Goal: Complete application form

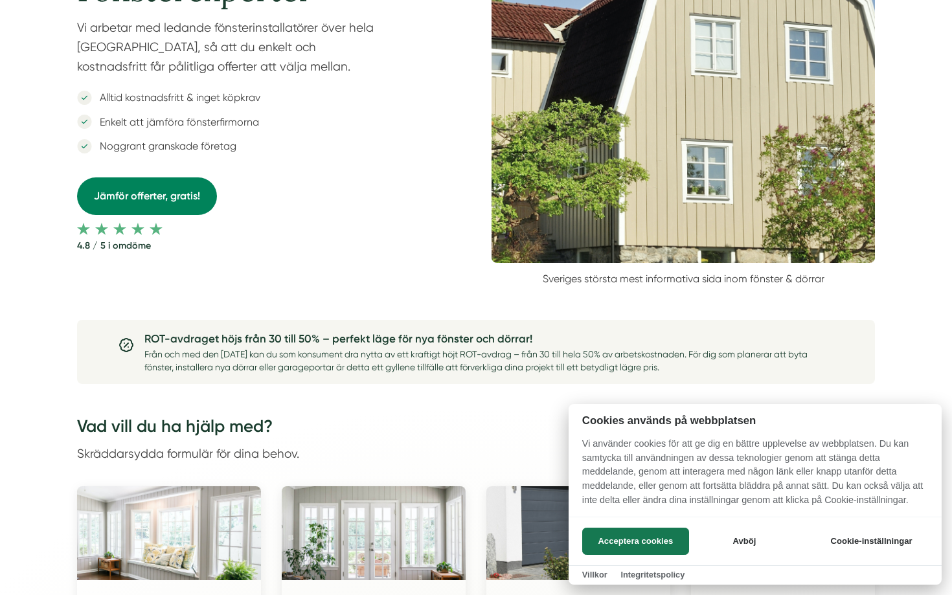
scroll to position [481, 0]
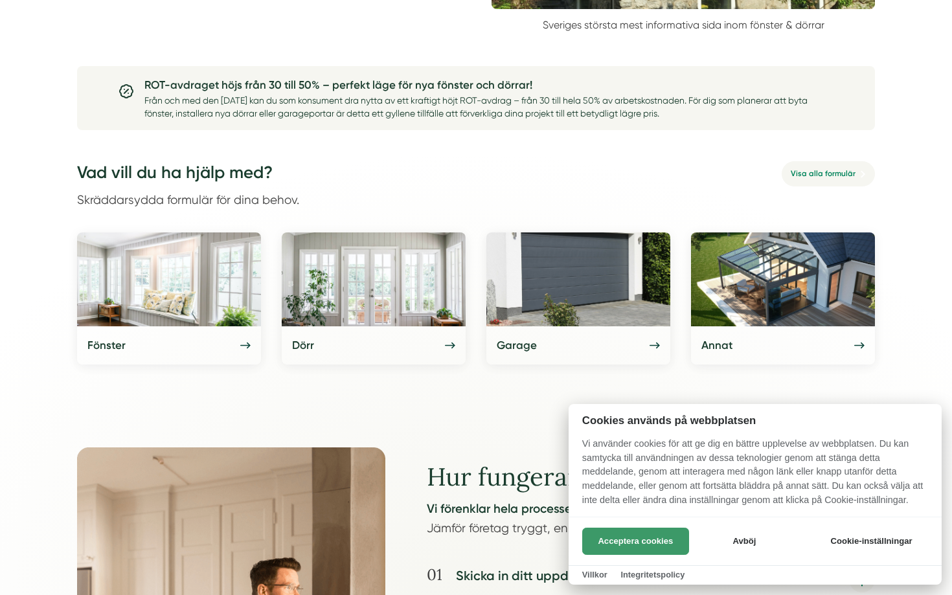
click at [602, 532] on button "Acceptera cookies" at bounding box center [635, 541] width 107 height 27
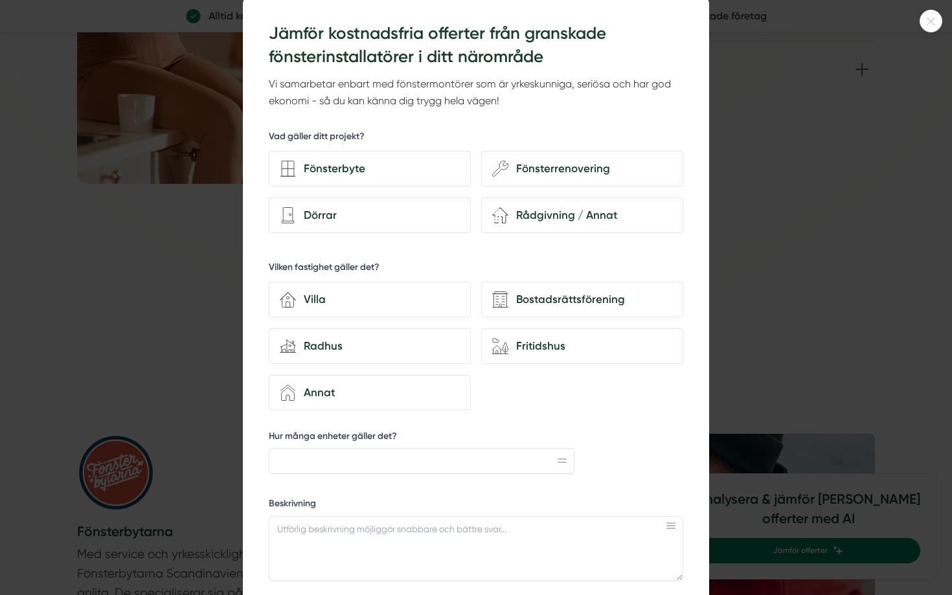
scroll to position [0, 0]
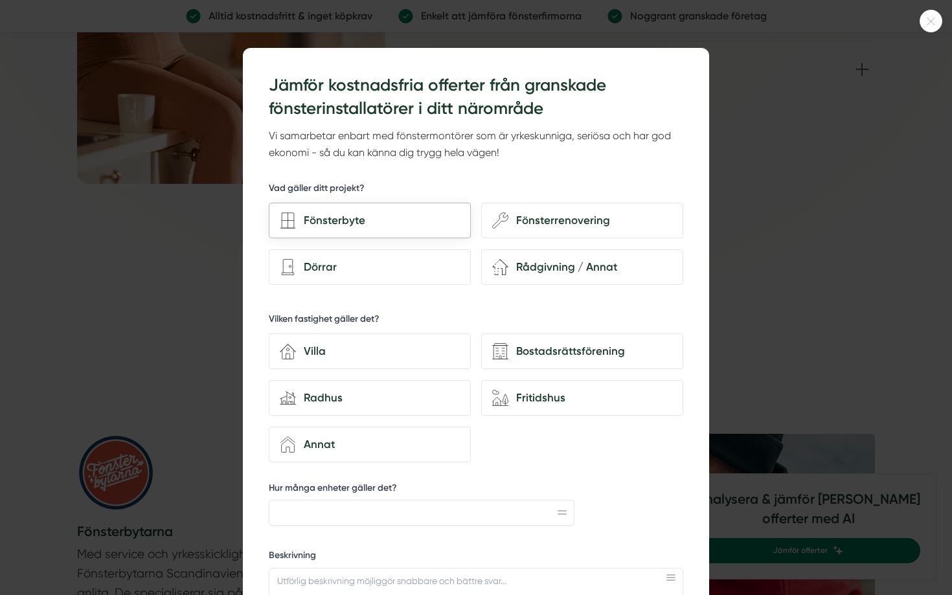
click at [442, 237] on div "Fönsterbyte" at bounding box center [370, 221] width 202 height 36
click at [0, 0] on input "Fönsterbyte" at bounding box center [0, 0] width 0 height 0
click at [558, 376] on div "house-3 Villa Bostadsrättsförening house-modern Radhus house-nature Fritidshus …" at bounding box center [476, 395] width 414 height 135
click at [558, 352] on div "Bostadsrättsförening" at bounding box center [590, 351] width 164 height 17
click at [0, 0] on input "Bostadsrättsförening" at bounding box center [0, 0] width 0 height 0
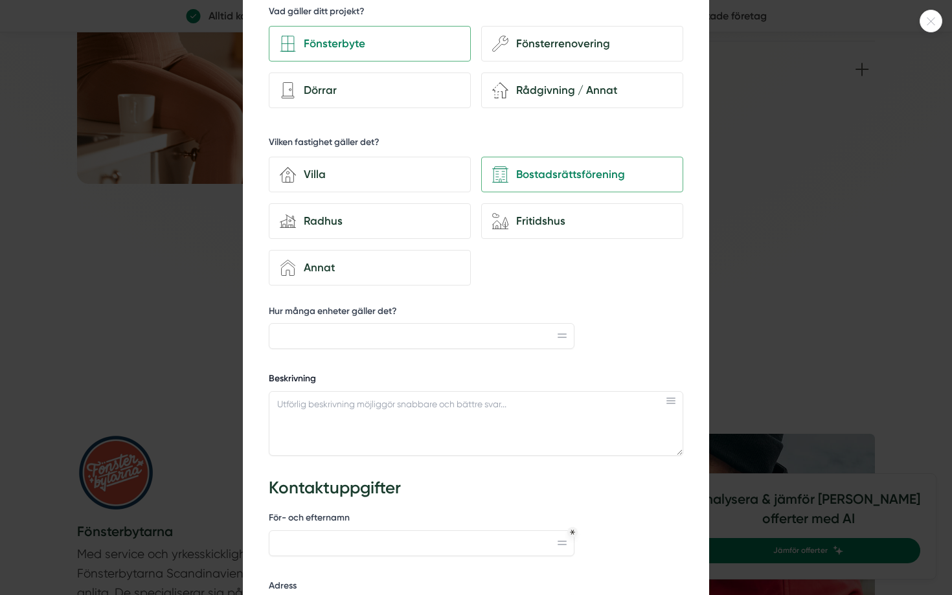
scroll to position [194, 0]
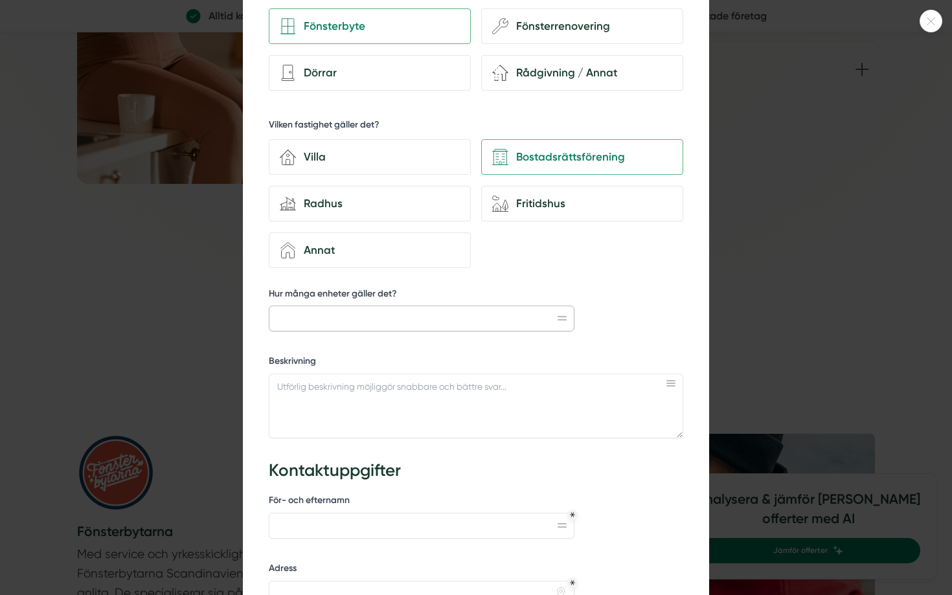
click at [485, 320] on input "Hur många enheter gäller det?" at bounding box center [422, 319] width 306 height 26
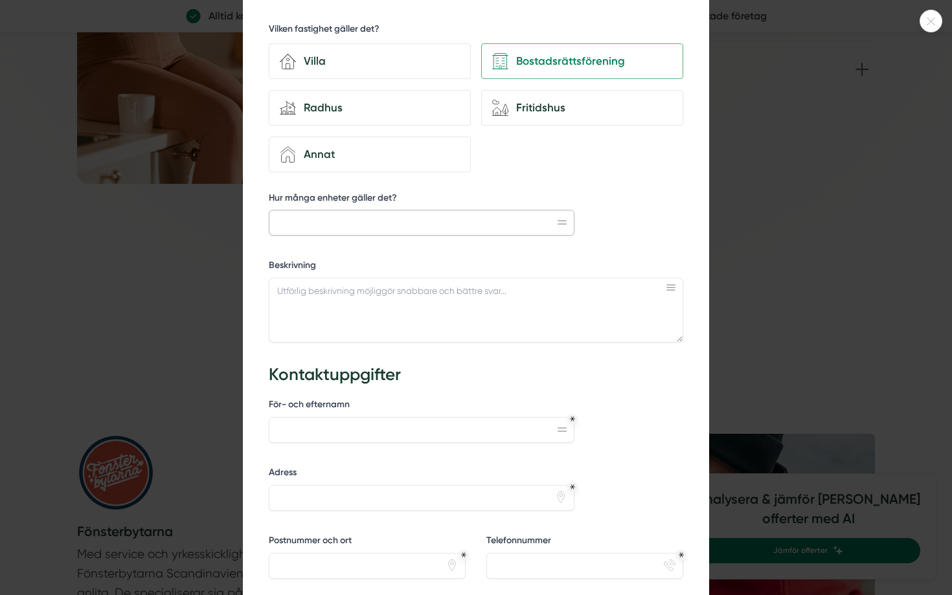
scroll to position [453, 0]
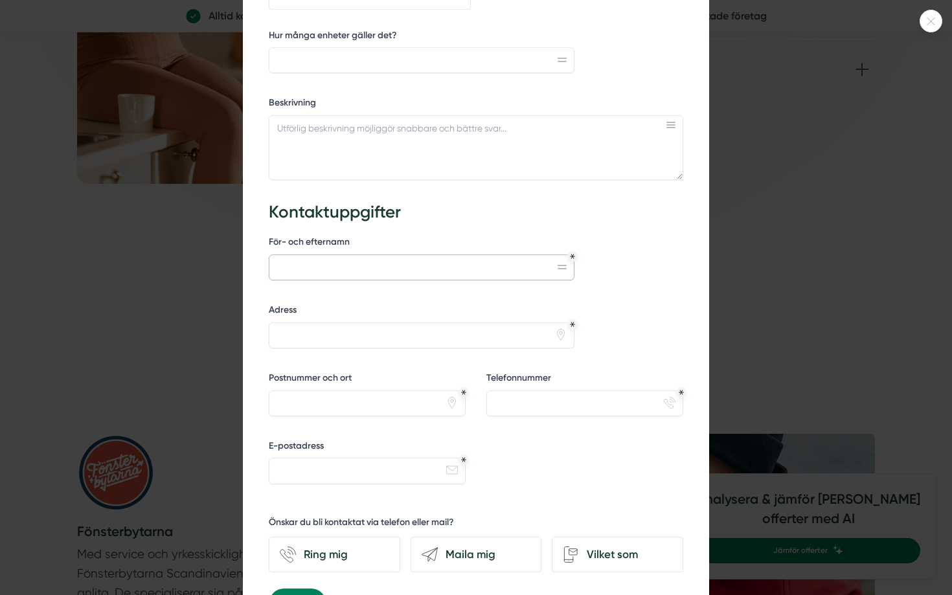
click at [473, 274] on input "För- och efternamn" at bounding box center [422, 268] width 306 height 26
type input "a"
click at [429, 339] on input "Adress" at bounding box center [422, 336] width 306 height 26
type input "hejsan 123"
click at [497, 386] on div "Telefonnummer phone-actions-ring" at bounding box center [584, 394] width 197 height 45
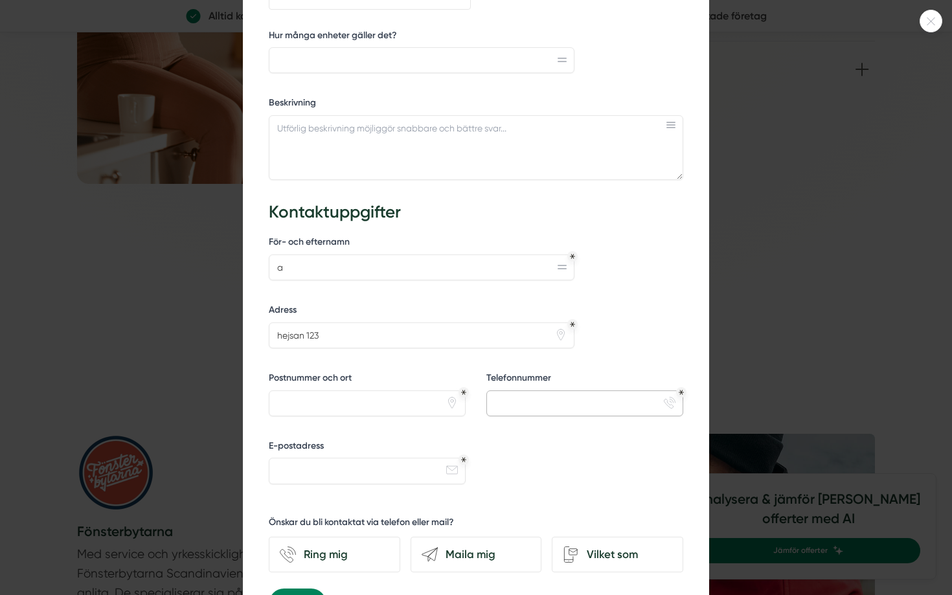
click at [508, 397] on input "Telefonnummer" at bounding box center [584, 403] width 197 height 26
type input "020131231"
click at [390, 467] on input "E-postadress" at bounding box center [367, 471] width 197 height 26
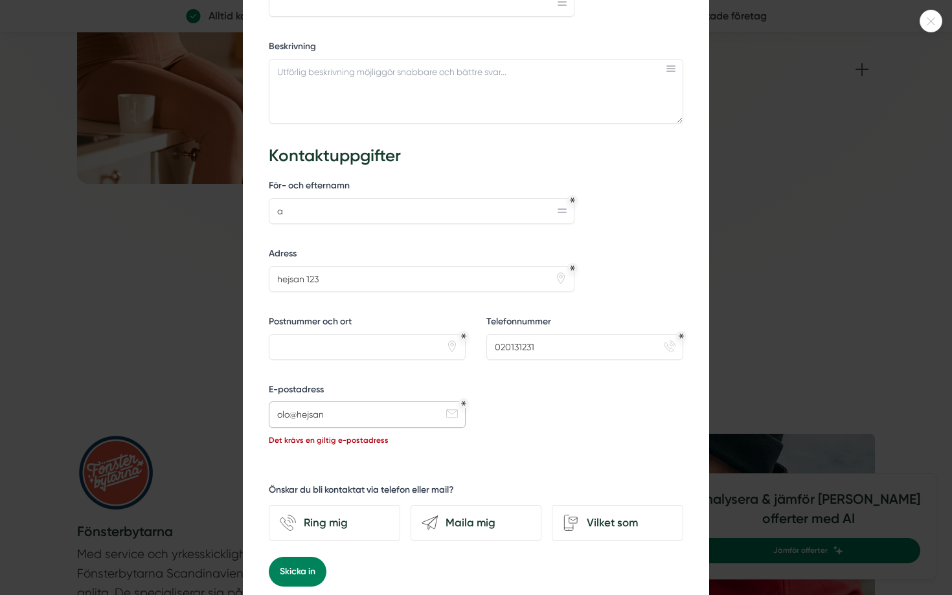
scroll to position [582, 0]
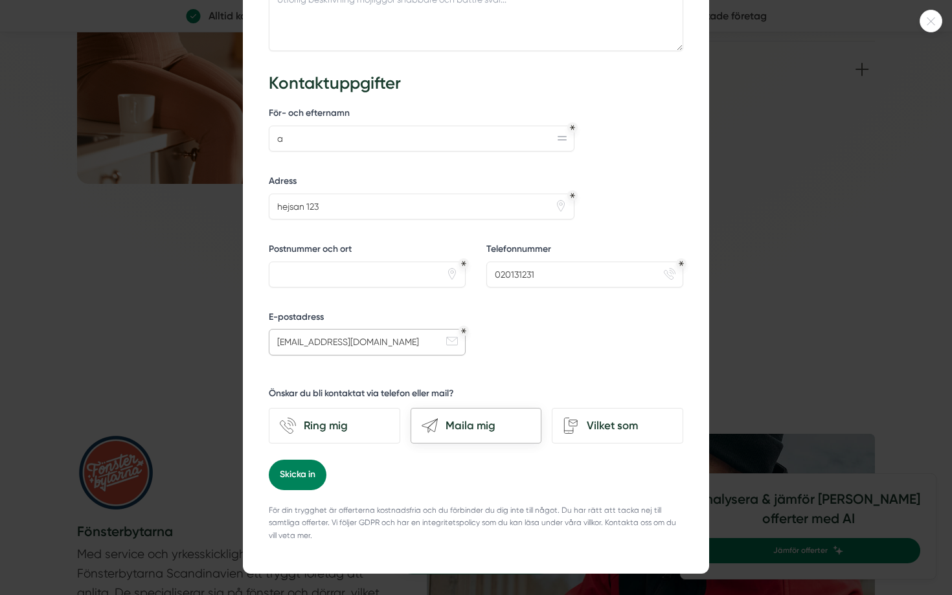
type input "olo@hejsan.se"
click at [464, 428] on div "Maila mig" at bounding box center [484, 425] width 93 height 17
click at [0, 0] on input "send-email Maila mig" at bounding box center [0, 0] width 0 height 0
click at [290, 473] on button "Skicka in" at bounding box center [298, 475] width 58 height 30
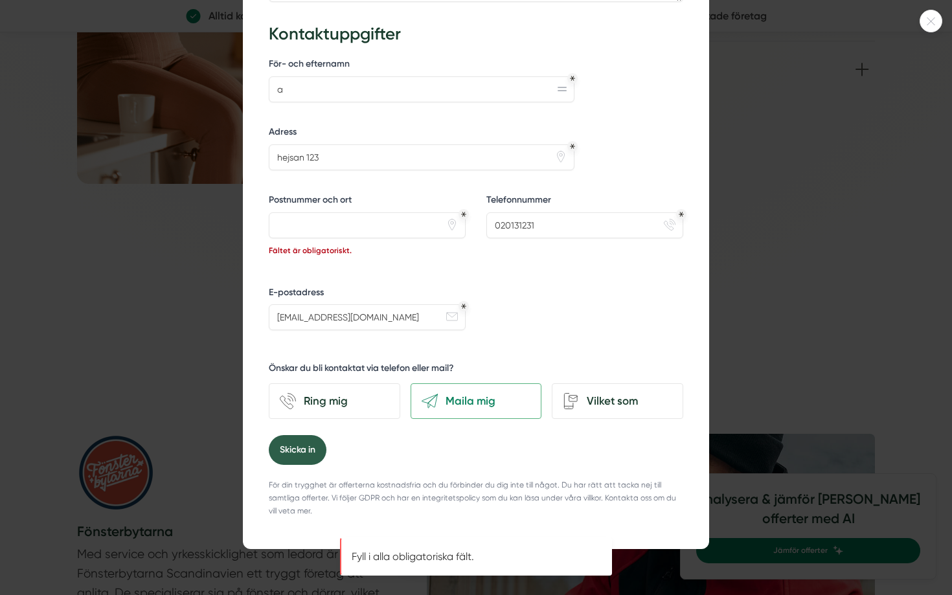
click at [293, 455] on button "Skicka in" at bounding box center [298, 450] width 58 height 30
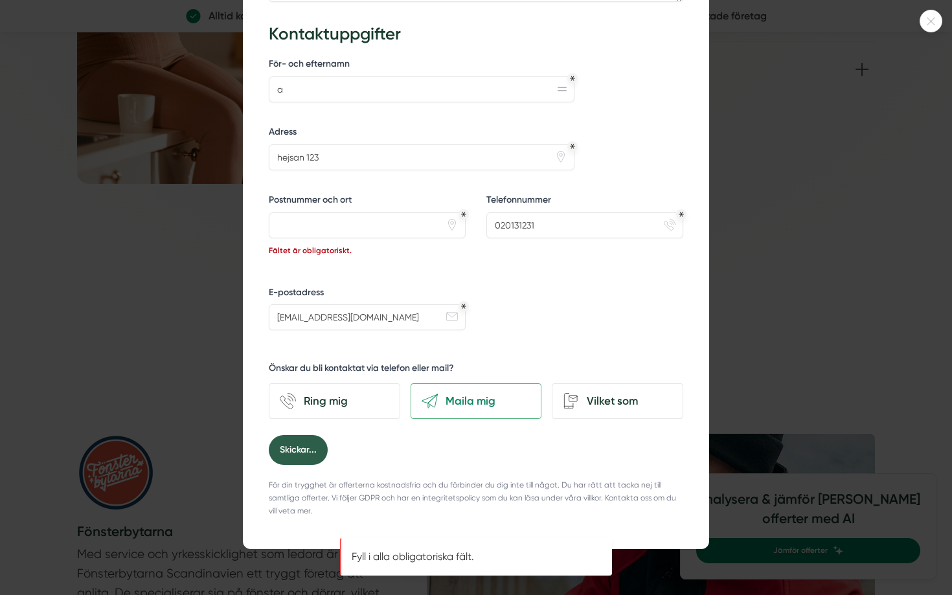
click at [293, 455] on button "Skickar..." at bounding box center [298, 450] width 59 height 30
click at [293, 455] on button "Skicka in" at bounding box center [298, 450] width 58 height 30
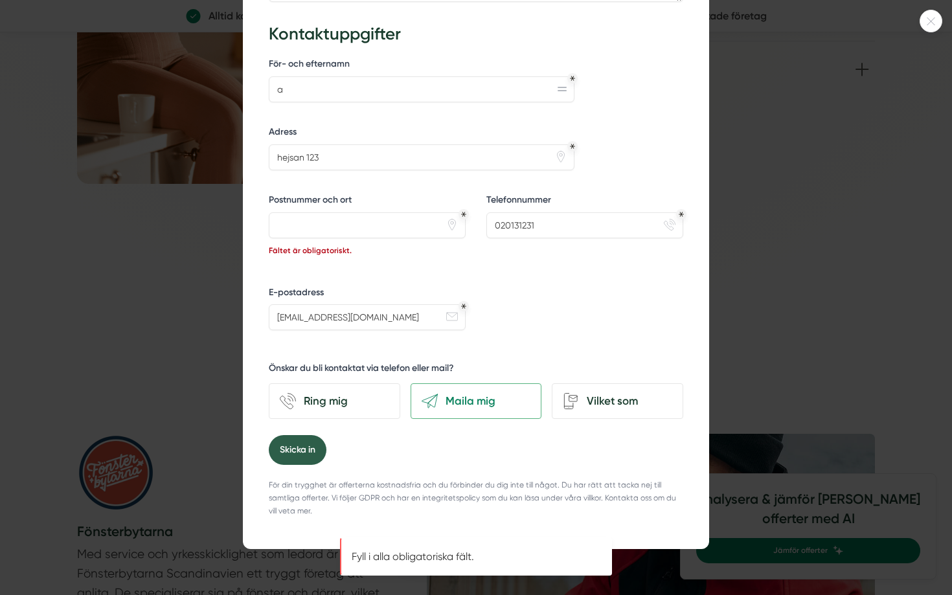
click at [293, 455] on button "Skicka in" at bounding box center [298, 450] width 58 height 30
click at [302, 231] on input "Postnummer och ort" at bounding box center [367, 225] width 197 height 26
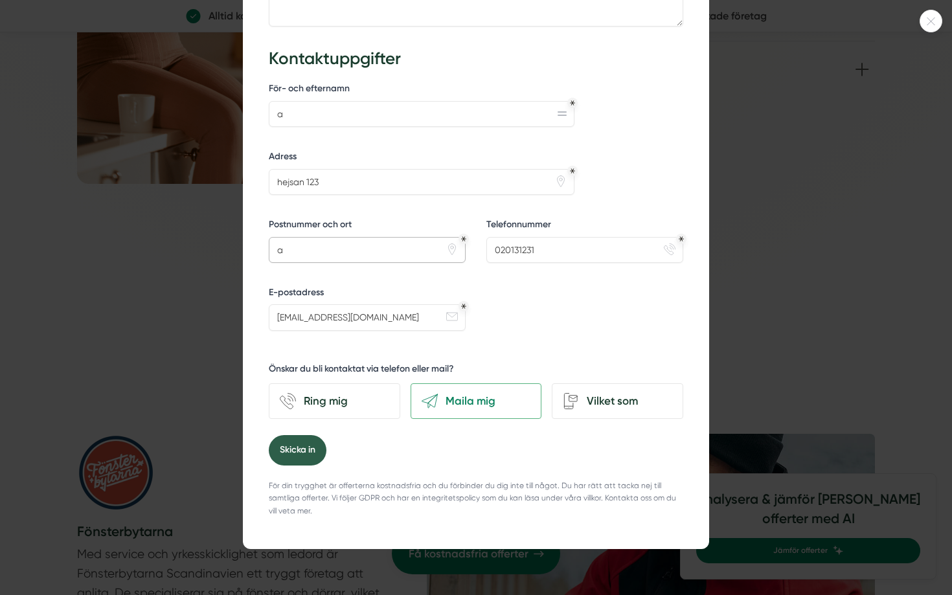
type input "a"
click at [289, 446] on button "Skicka in" at bounding box center [298, 450] width 58 height 30
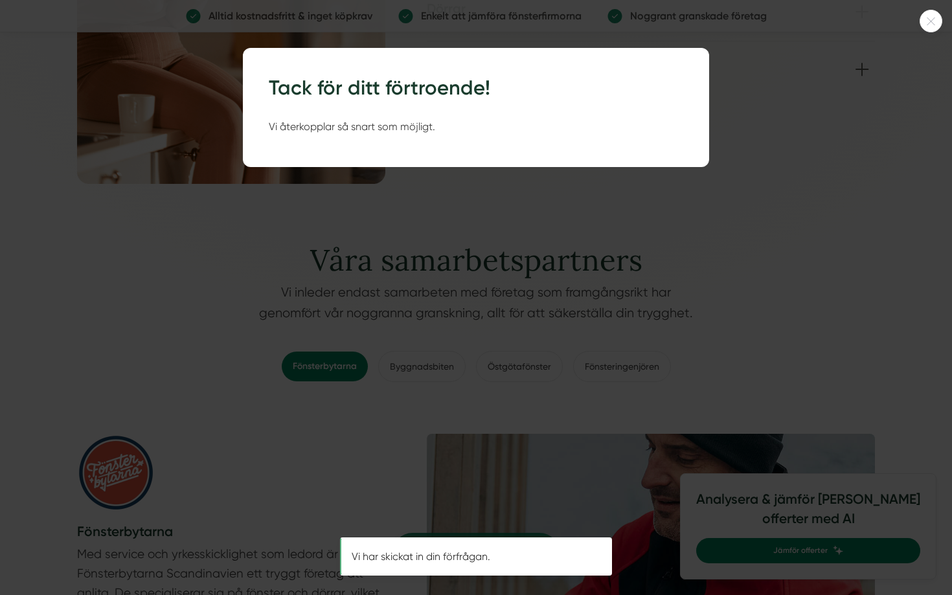
scroll to position [0, 0]
